Goal: Transaction & Acquisition: Purchase product/service

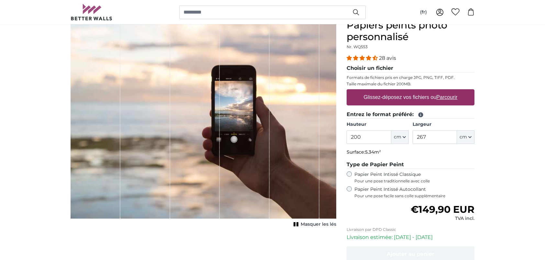
click at [379, 139] on input "200" at bounding box center [369, 138] width 44 height 14
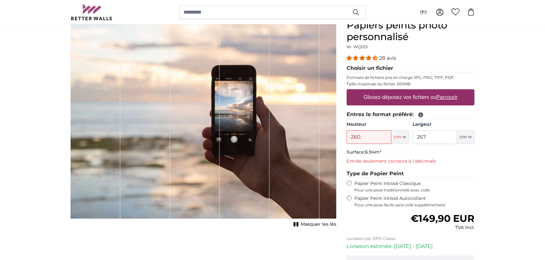
click at [428, 145] on fieldset "Entrez le format préféré: [GEOGRAPHIC_DATA] 260. ft cm Centimeter (cm) Inches (…" at bounding box center [411, 139] width 128 height 57
click at [428, 140] on input "267" at bounding box center [435, 138] width 44 height 14
click at [367, 135] on input "260." at bounding box center [369, 138] width 44 height 14
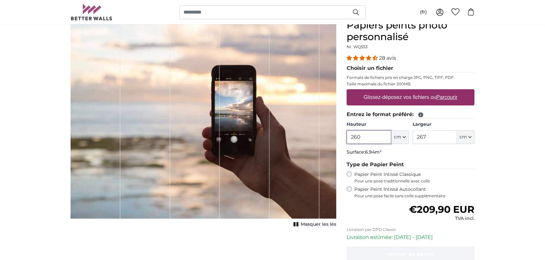
type input "260"
click at [442, 135] on input "267" at bounding box center [435, 138] width 44 height 14
type input "2"
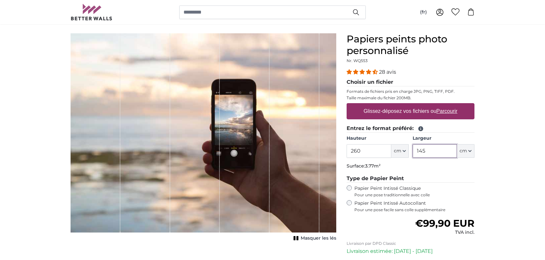
scroll to position [32, 0]
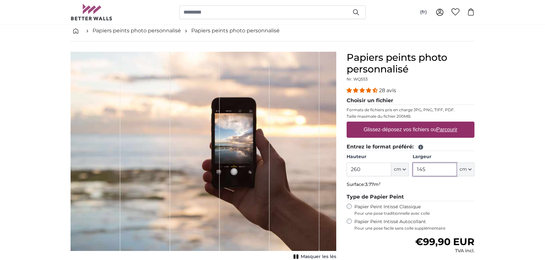
type input "145"
click at [425, 129] on label "Glissez-déposez vos fichiers ou Parcourir" at bounding box center [410, 129] width 99 height 13
click at [425, 124] on input "Glissez-déposez vos fichiers ou Parcourir" at bounding box center [411, 123] width 128 height 2
type input "**********"
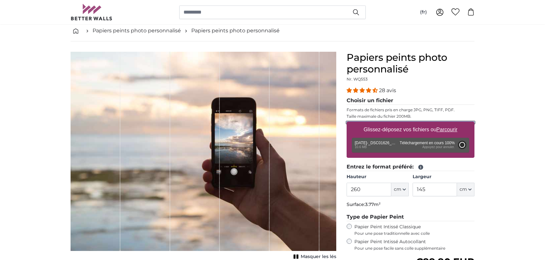
type input "200"
type input "134"
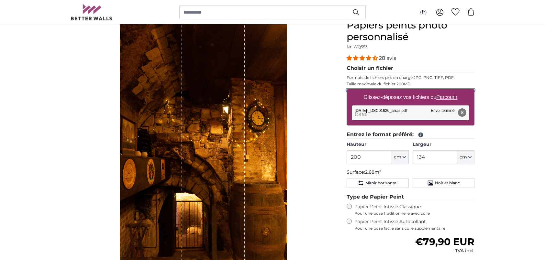
scroll to position [97, 0]
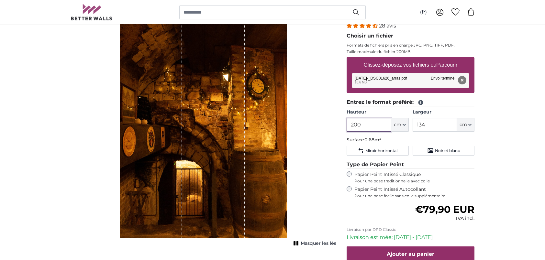
click at [371, 125] on input "200" at bounding box center [369, 125] width 44 height 14
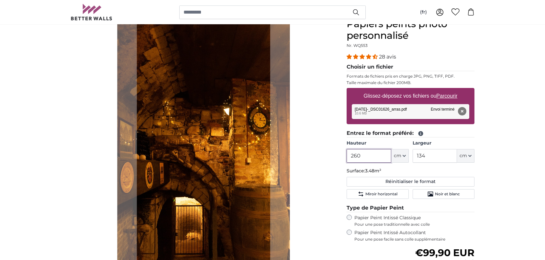
scroll to position [130, 0]
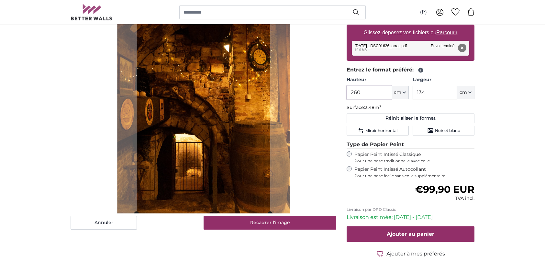
type input "260"
click at [433, 93] on input "134" at bounding box center [435, 93] width 44 height 14
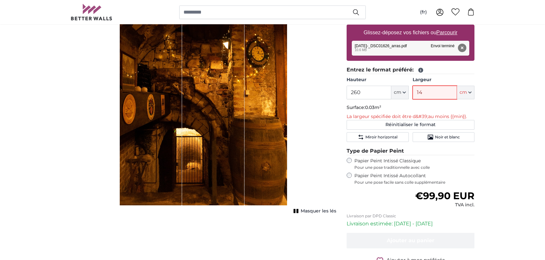
type input "140"
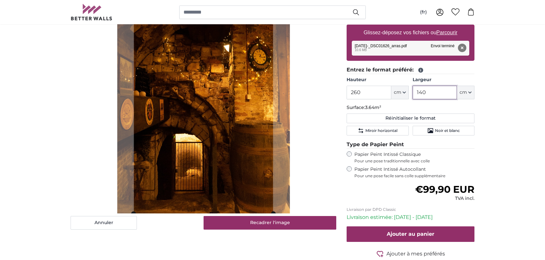
click at [444, 92] on input "140" at bounding box center [435, 93] width 44 height 14
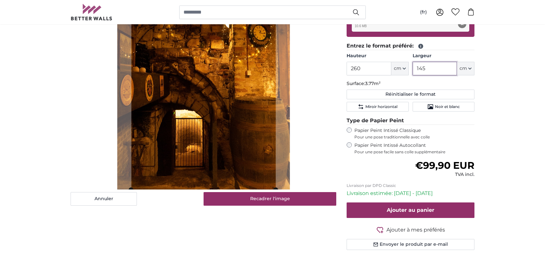
scroll to position [162, 0]
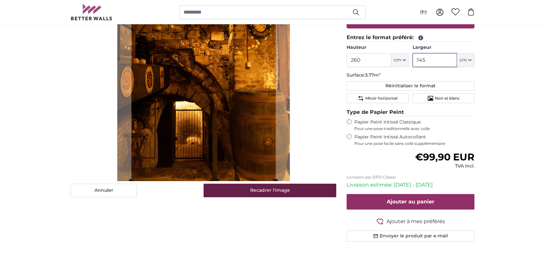
type input "145"
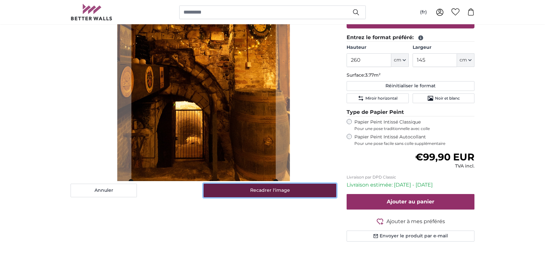
click at [284, 194] on button "Recadrer l'image" at bounding box center [270, 191] width 133 height 14
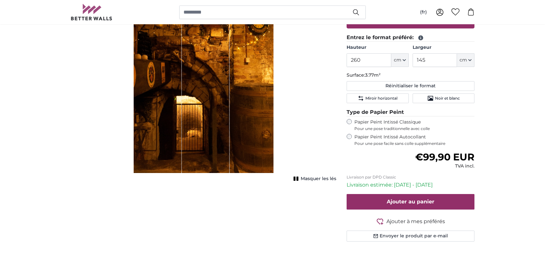
click at [312, 177] on span "Masquer les lés" at bounding box center [319, 179] width 36 height 6
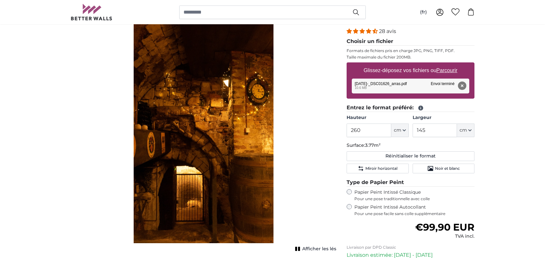
scroll to position [130, 0]
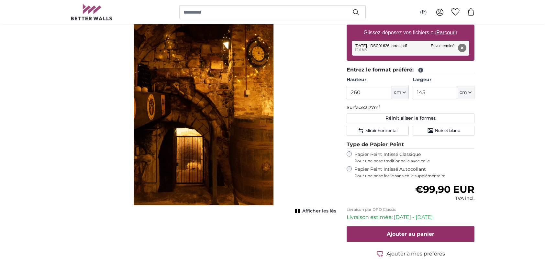
click at [305, 209] on span "Afficher les lés" at bounding box center [319, 211] width 34 height 6
click at [307, 213] on div "Annuler Recadrer l'image Afficher les lés" at bounding box center [203, 122] width 276 height 335
click at [307, 211] on span "Afficher les lés" at bounding box center [319, 211] width 34 height 6
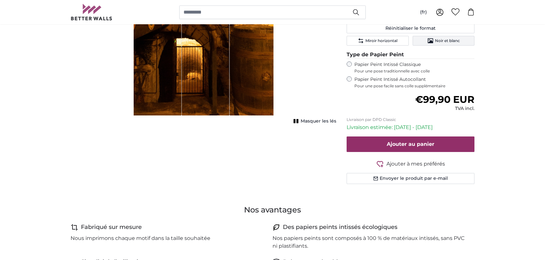
scroll to position [227, 0]
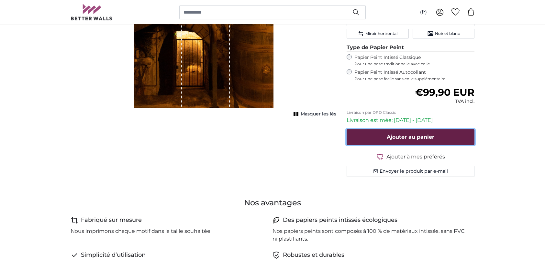
click at [414, 135] on span "Ajouter au panier" at bounding box center [411, 137] width 48 height 6
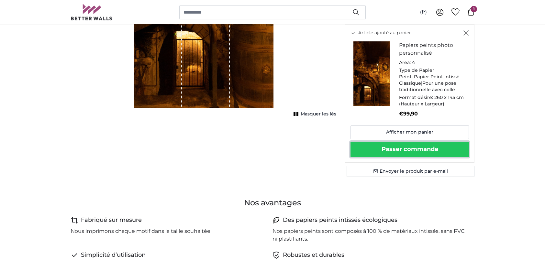
click at [413, 150] on button "Passer commande" at bounding box center [410, 150] width 119 height 16
